Goal: Book appointment/travel/reservation

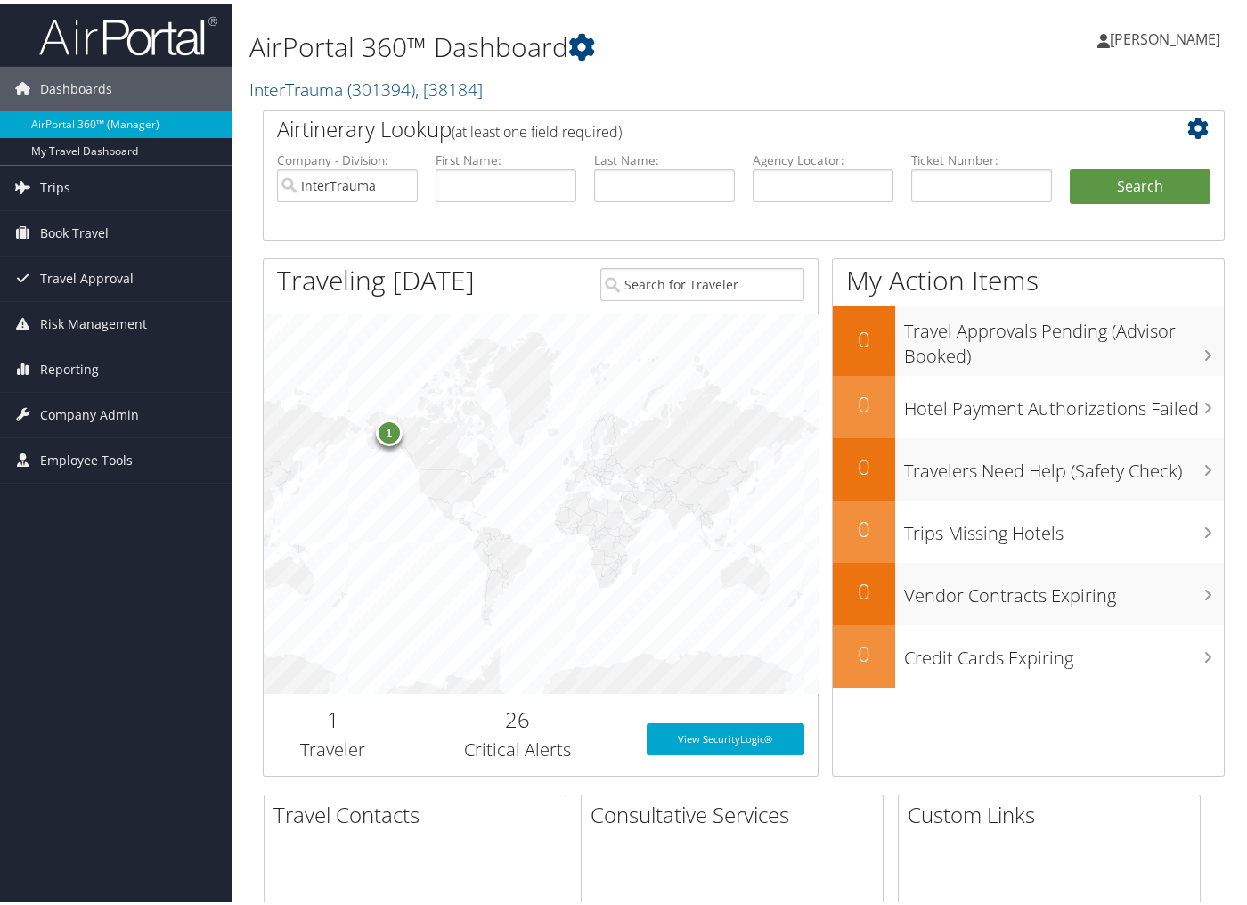
click at [70, 228] on span "Book Travel" at bounding box center [74, 229] width 69 height 45
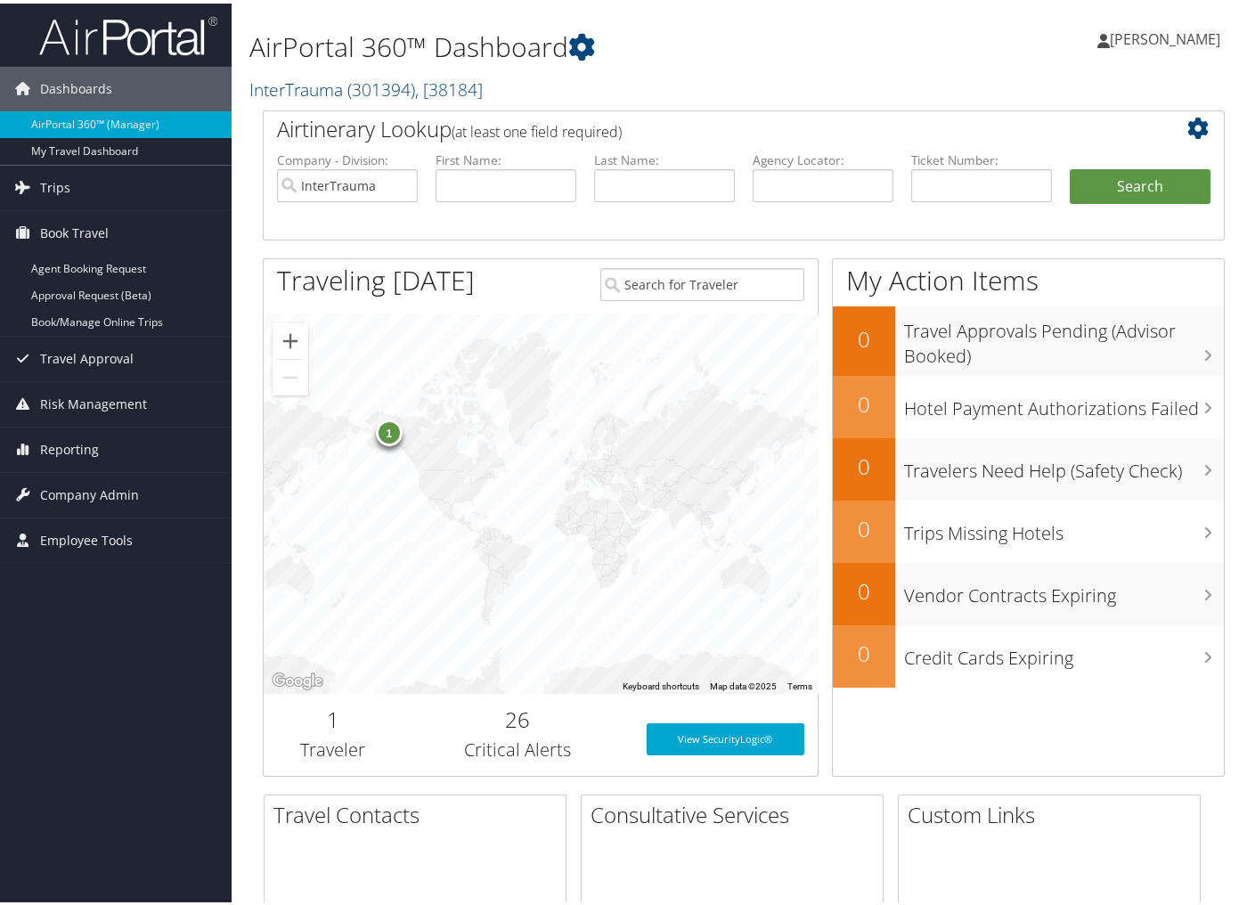
click at [69, 310] on link "Book/Manage Online Trips" at bounding box center [116, 318] width 232 height 27
